Goal: Task Accomplishment & Management: Manage account settings

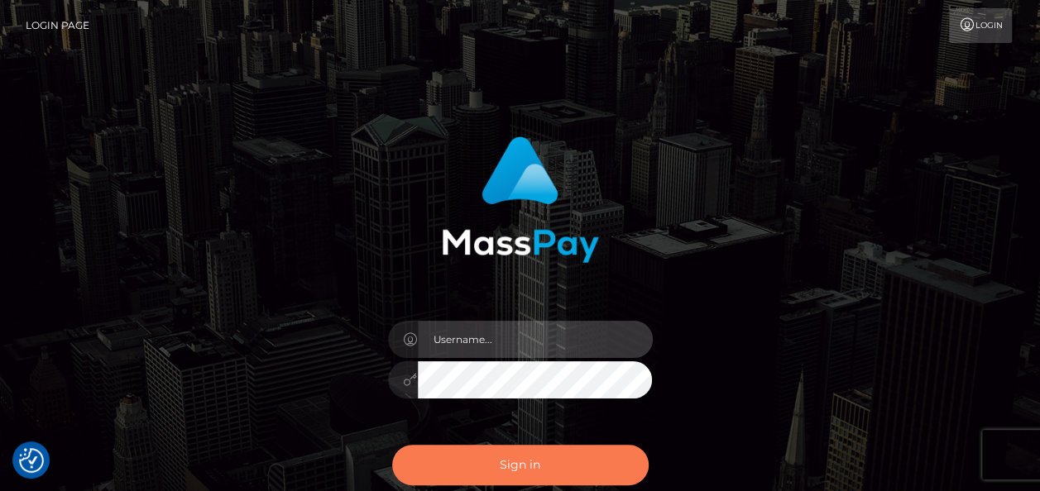
type input "india.of"
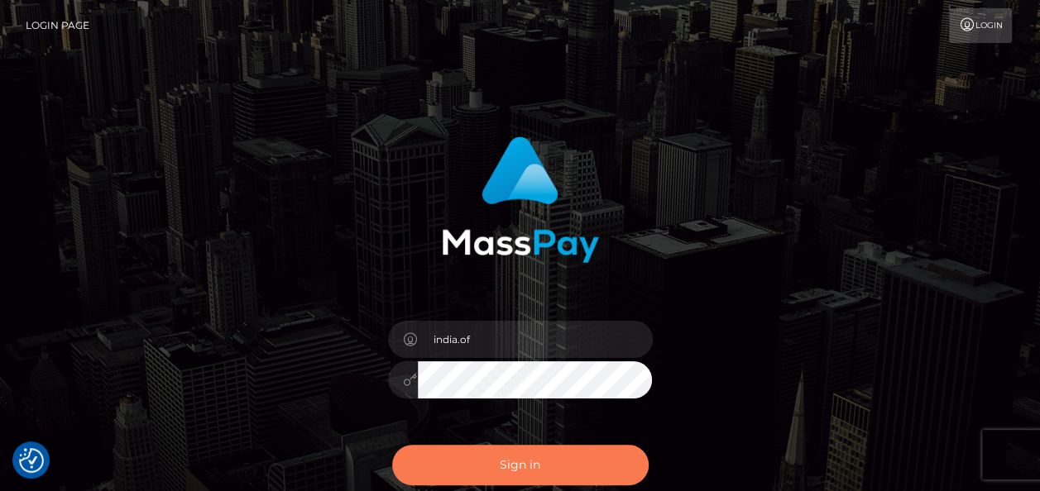
click at [541, 461] on button "Sign in" at bounding box center [520, 465] width 256 height 41
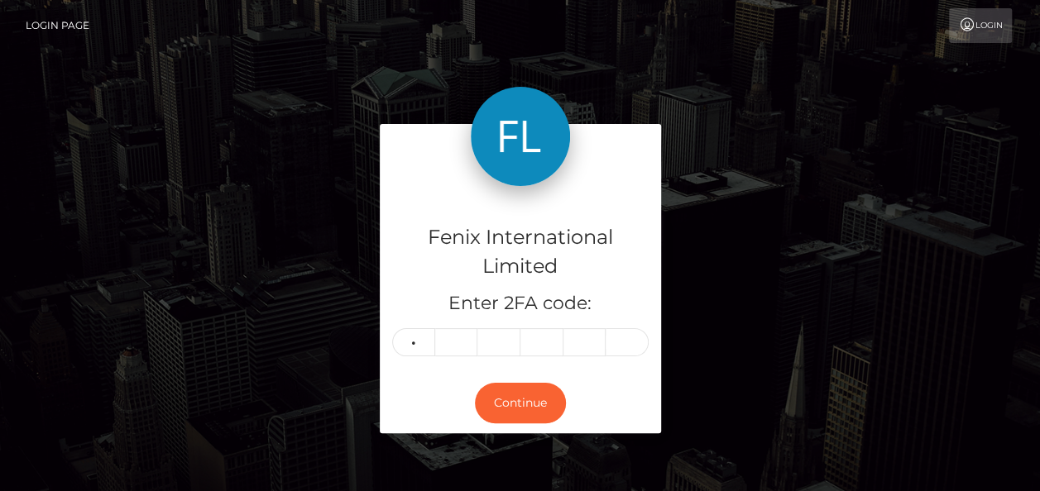
type input "6"
type input "0"
type input "7"
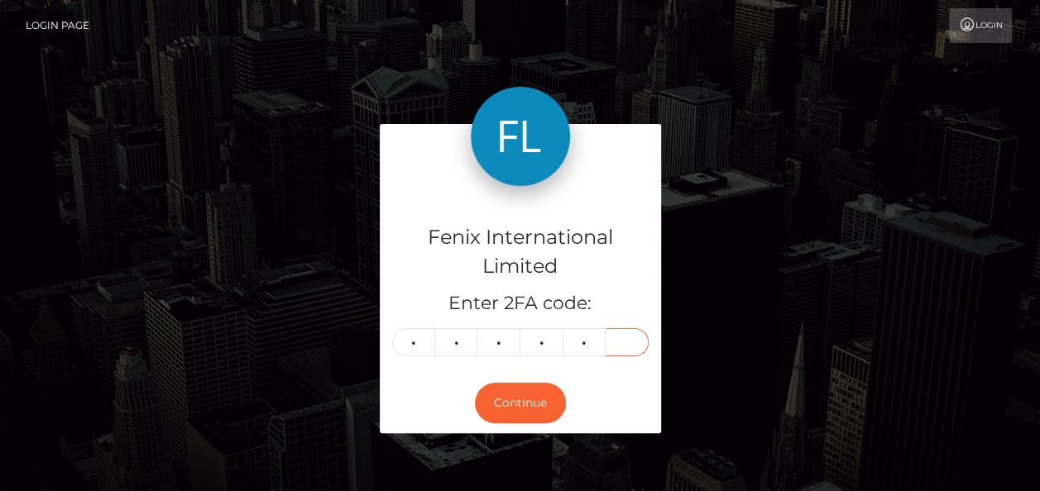
type input "2"
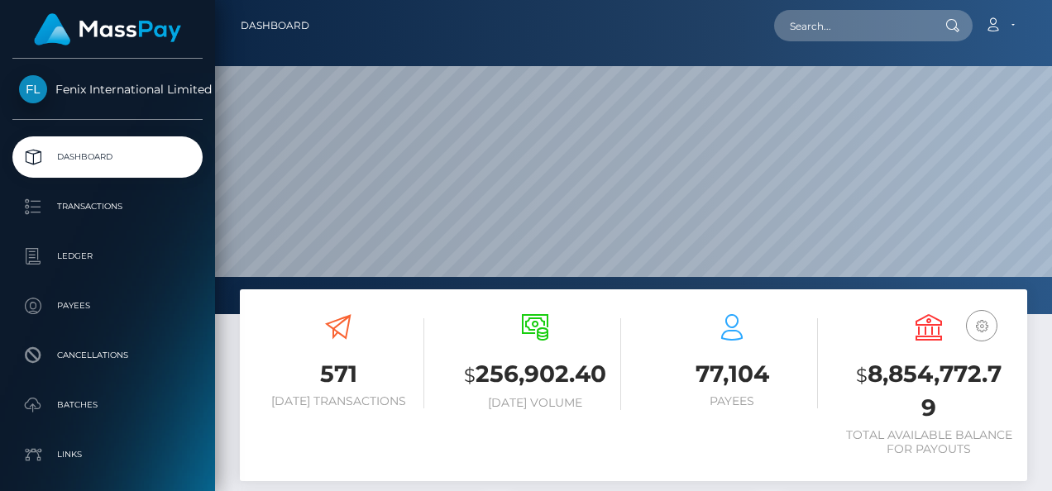
scroll to position [293, 246]
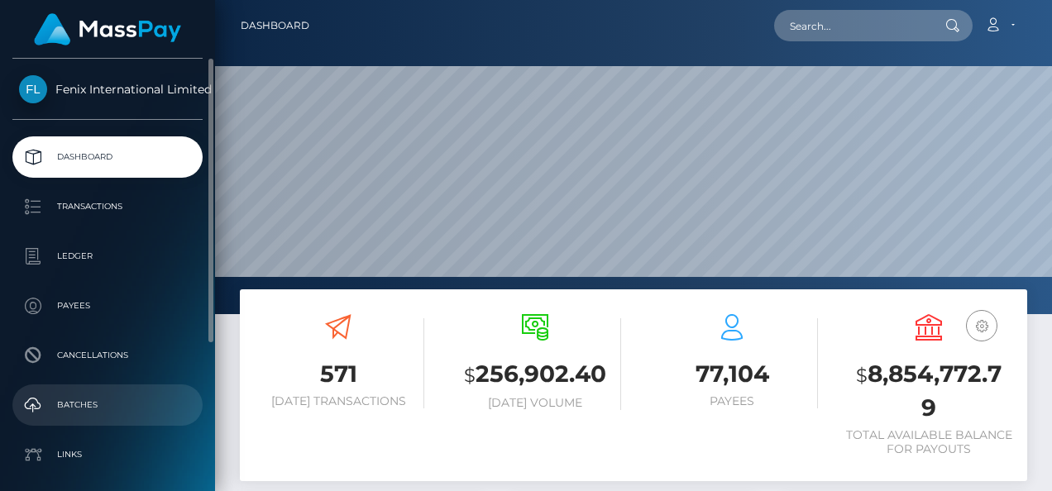
click at [93, 393] on p "Batches" at bounding box center [107, 405] width 177 height 25
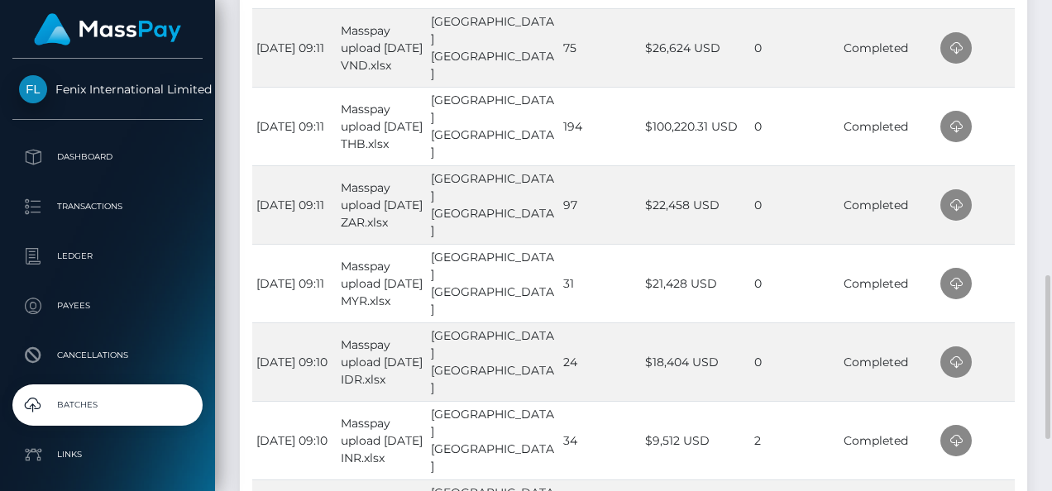
scroll to position [662, 0]
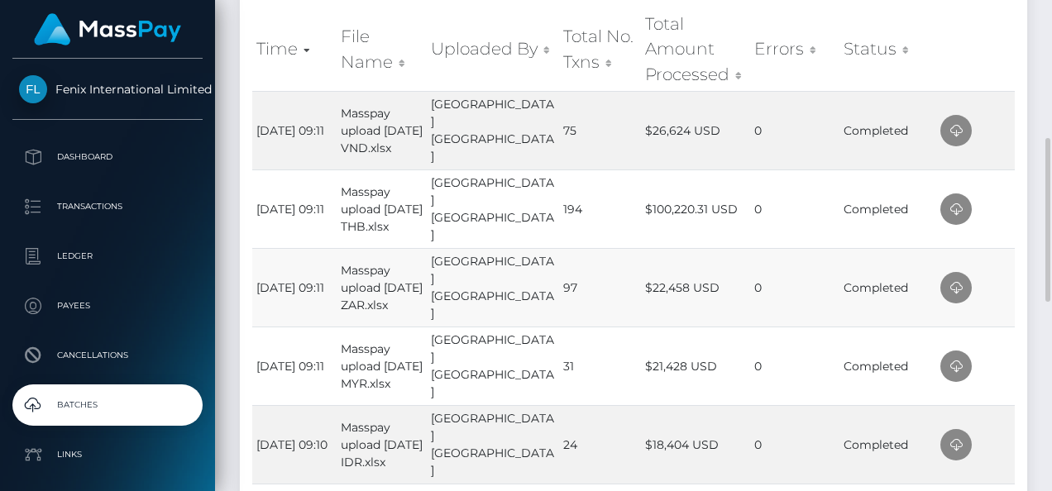
scroll to position [579, 0]
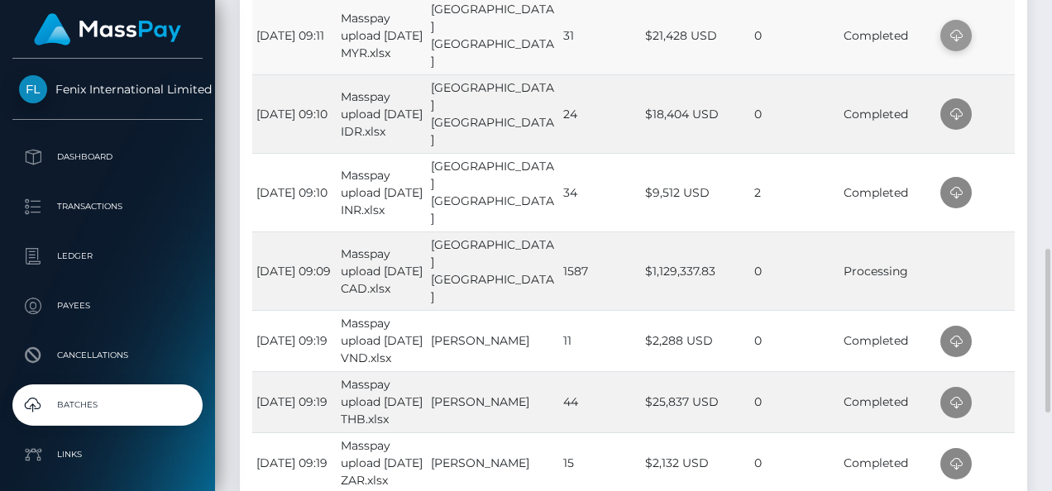
scroll to position [744, 0]
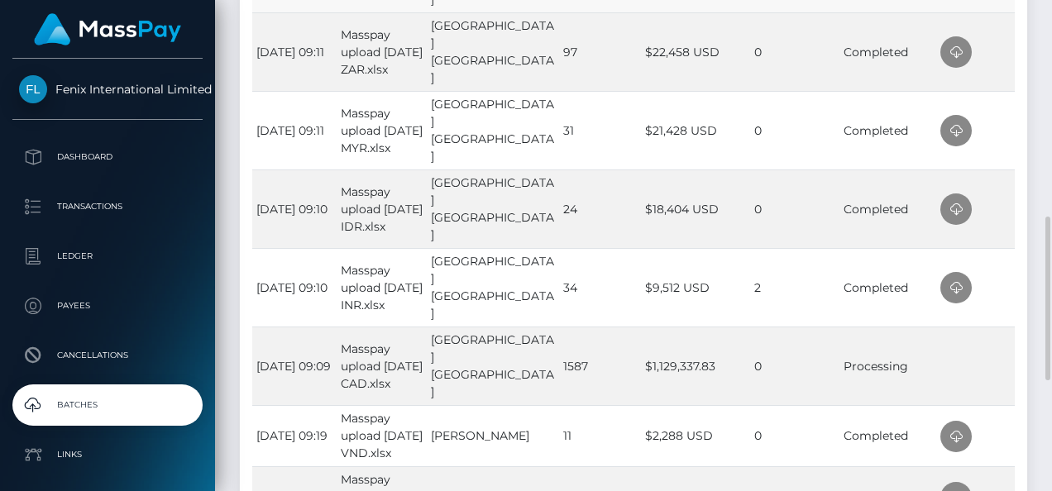
scroll to position [649, 0]
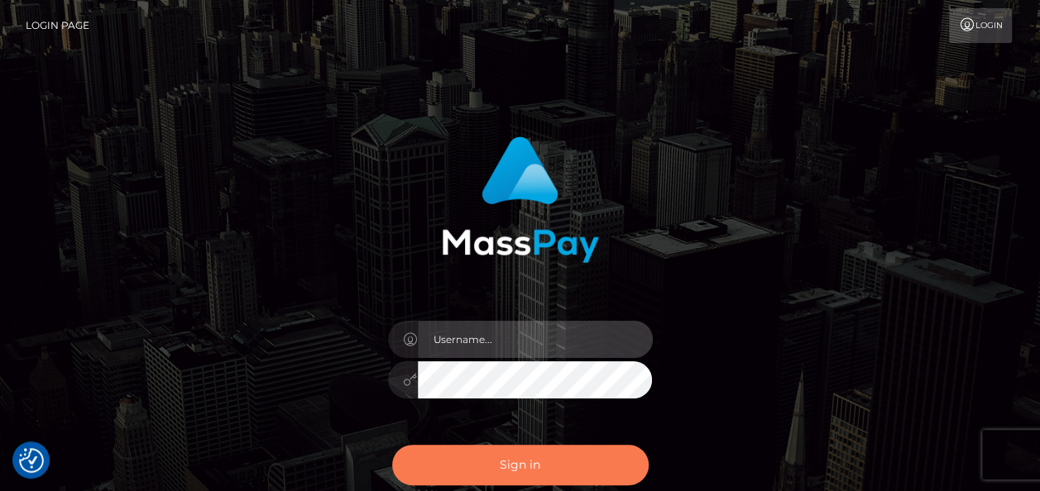
type input "india.of"
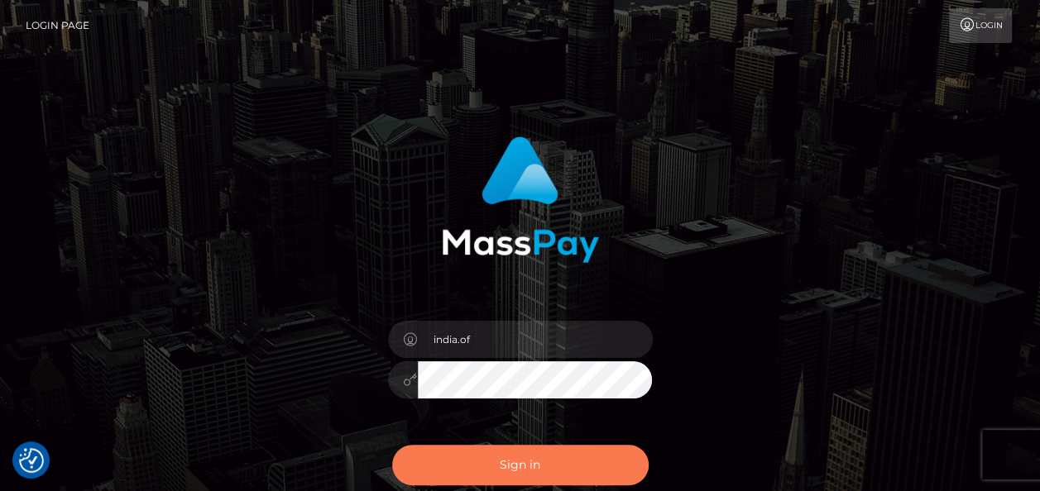
click at [587, 467] on button "Sign in" at bounding box center [520, 465] width 256 height 41
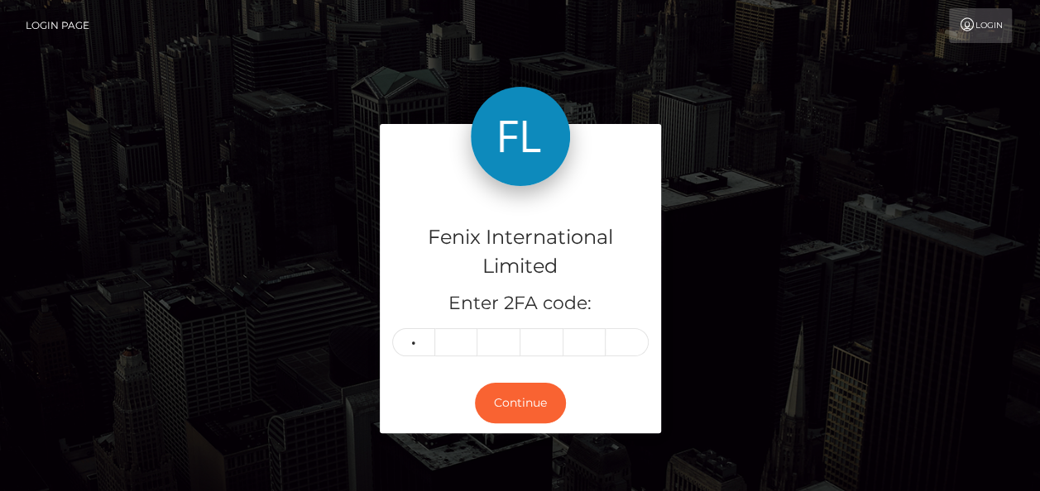
type input "4"
type input "2"
type input "7"
type input "3"
type input "5"
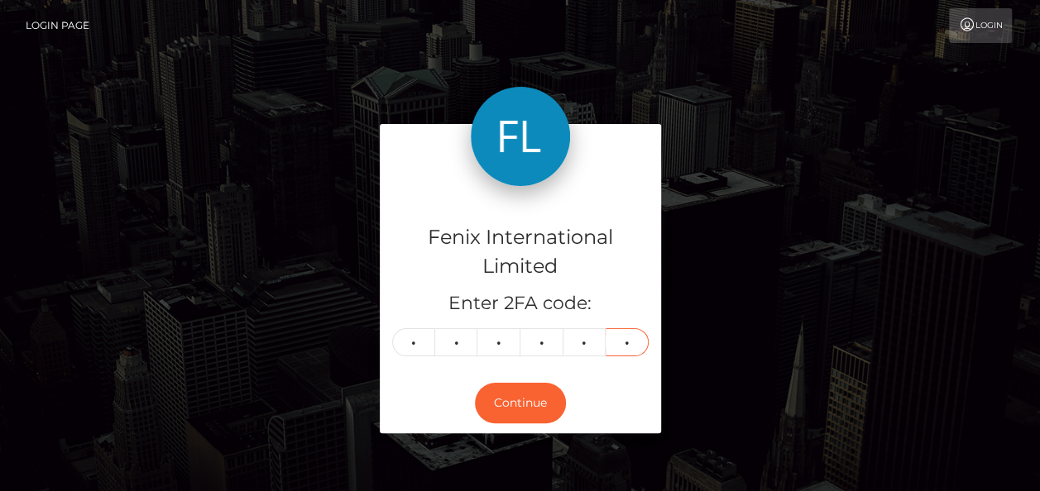
type input "0"
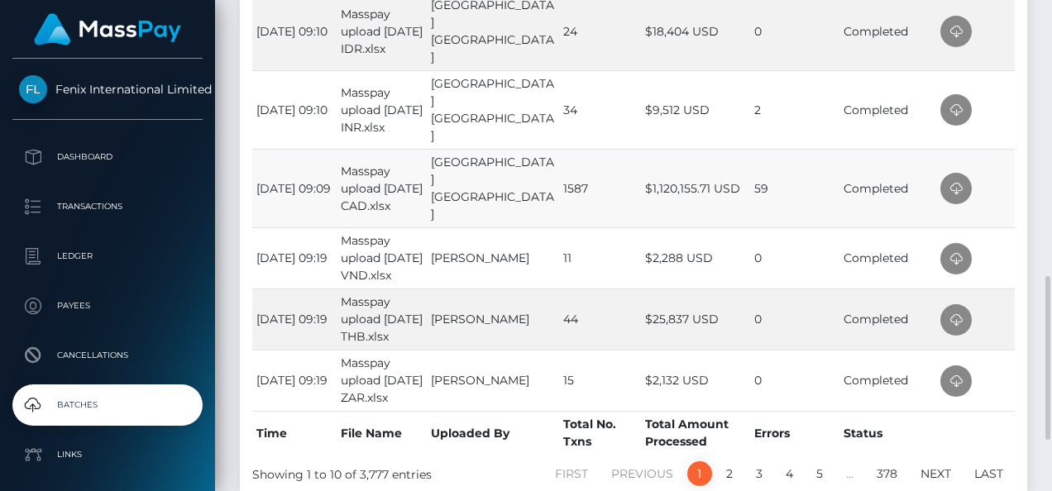
scroll to position [744, 0]
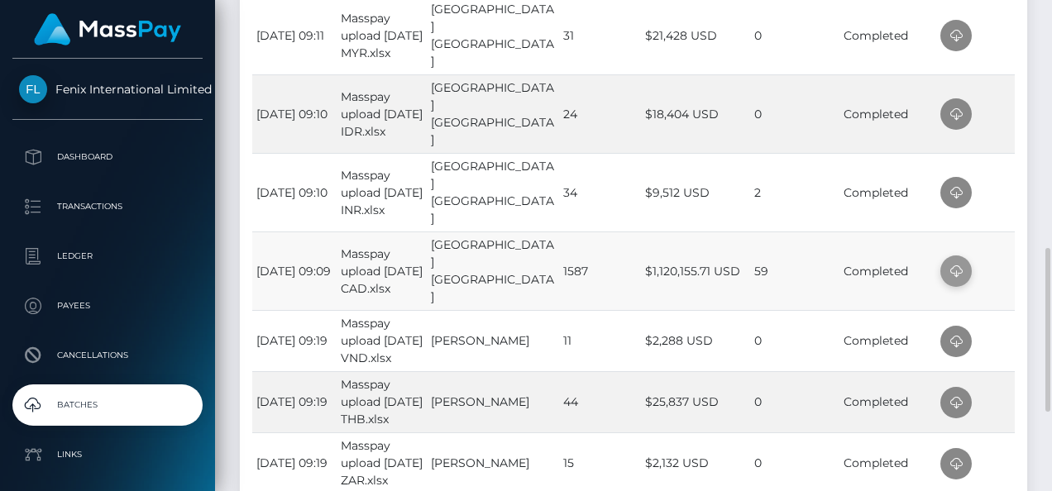
click at [954, 270] on icon at bounding box center [956, 271] width 20 height 21
click at [989, 211] on td at bounding box center [975, 192] width 79 height 79
click at [958, 196] on icon at bounding box center [956, 193] width 20 height 21
click at [1011, 121] on td at bounding box center [975, 113] width 79 height 79
click at [956, 113] on icon at bounding box center [956, 114] width 20 height 21
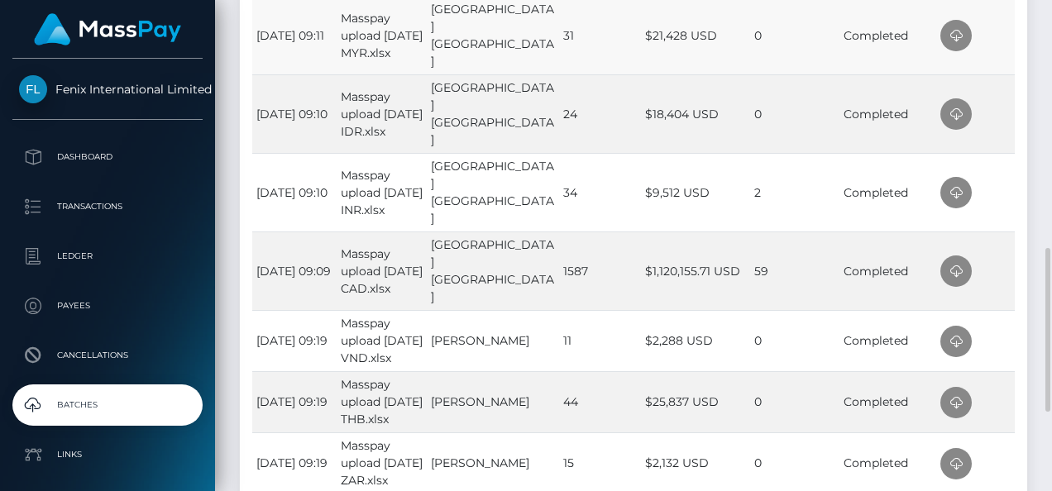
click at [1007, 41] on td at bounding box center [975, 35] width 79 height 79
click at [963, 40] on icon at bounding box center [956, 36] width 20 height 21
click at [1031, 36] on div "Processed Batches CSV Excel PDF Print Show 10 25 50 All entries Time File Name …" at bounding box center [633, 86] width 812 height 1019
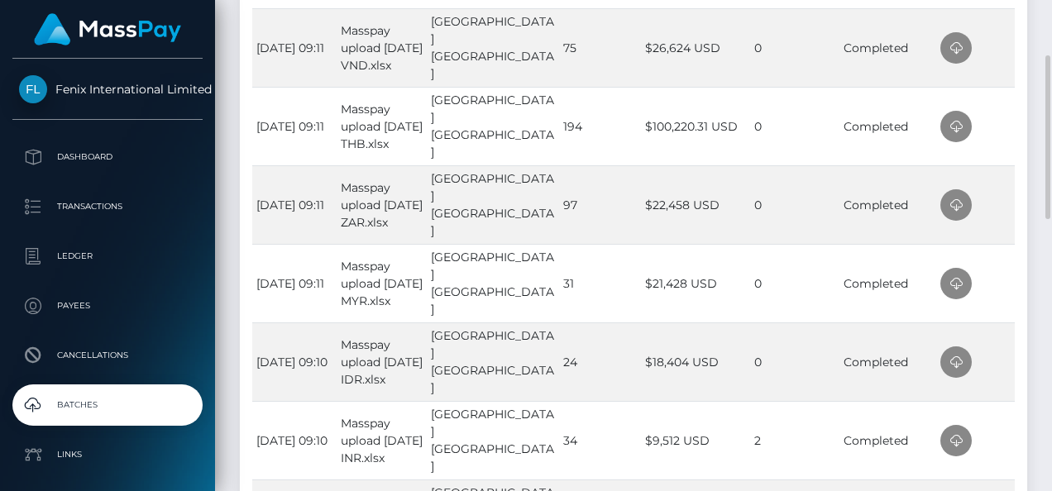
scroll to position [331, 0]
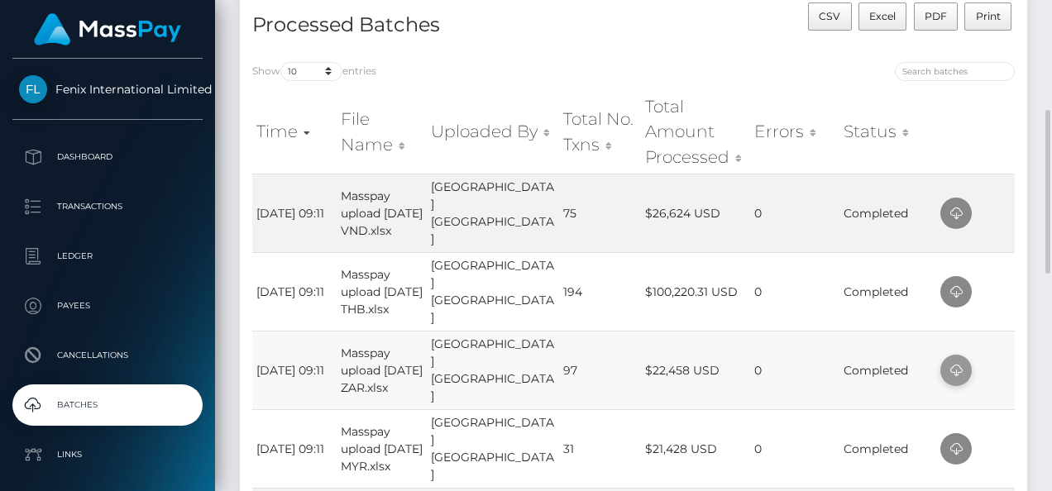
click at [959, 369] on icon at bounding box center [956, 371] width 20 height 21
click at [1006, 285] on td at bounding box center [975, 291] width 79 height 79
click at [957, 287] on icon at bounding box center [956, 292] width 20 height 21
click at [999, 212] on td at bounding box center [975, 213] width 79 height 79
click at [951, 213] on icon at bounding box center [956, 213] width 20 height 21
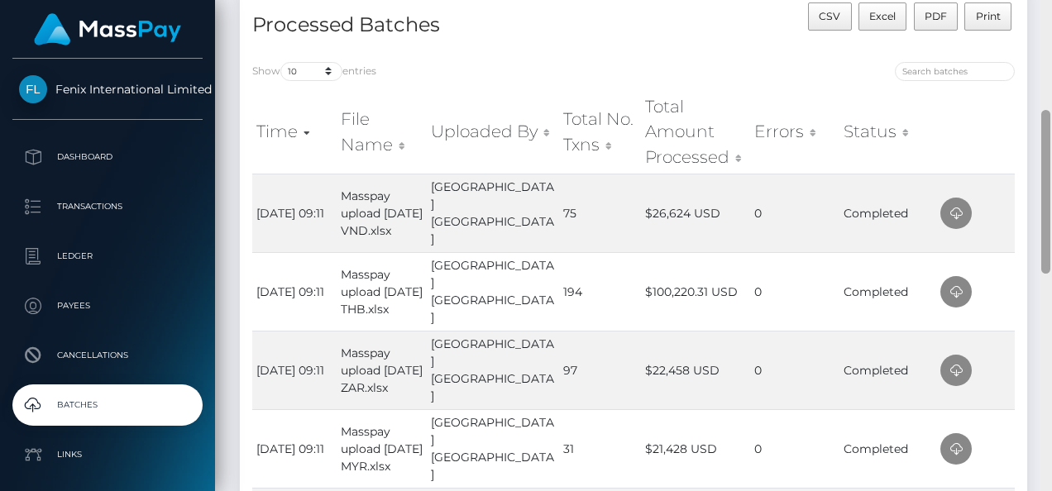
click at [1040, 111] on div at bounding box center [1046, 245] width 12 height 491
